Goal: Information Seeking & Learning: Learn about a topic

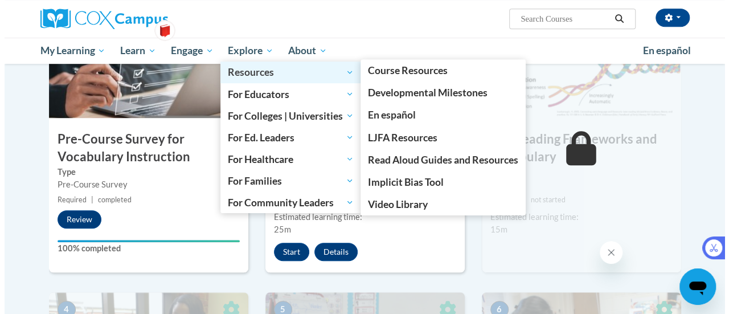
scroll to position [293, 0]
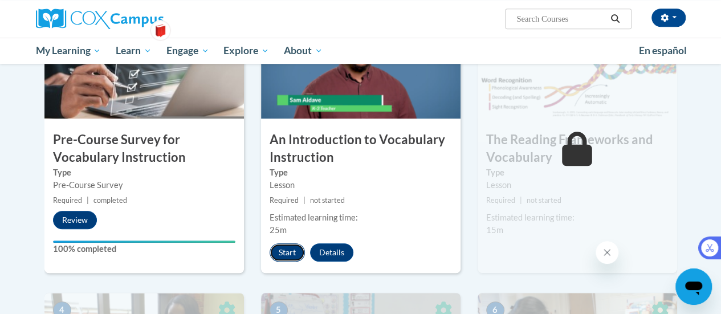
click at [293, 251] on button "Start" at bounding box center [286, 252] width 35 height 18
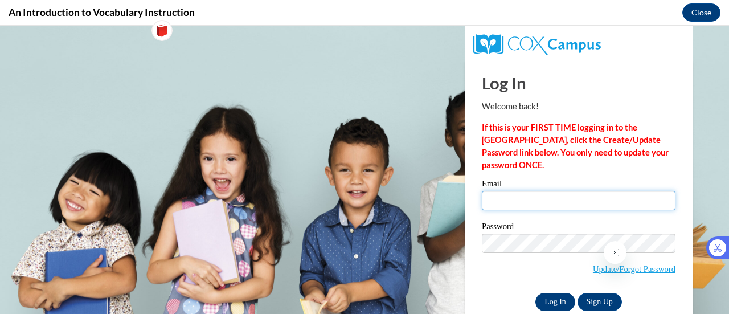
type input "[EMAIL_ADDRESS][DOMAIN_NAME]"
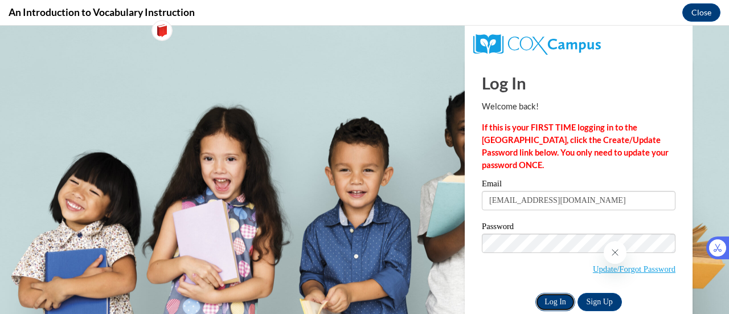
click at [547, 296] on input "Log In" at bounding box center [555, 302] width 40 height 18
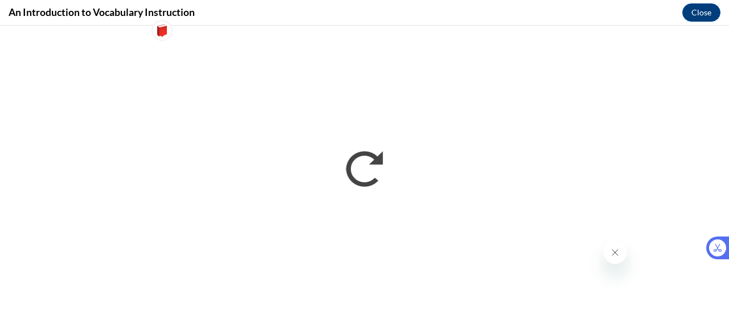
scroll to position [0, 0]
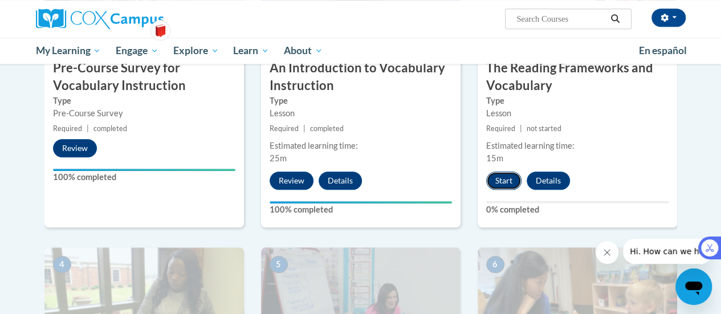
click at [498, 181] on button "Start" at bounding box center [503, 180] width 35 height 18
